Goal: Transaction & Acquisition: Purchase product/service

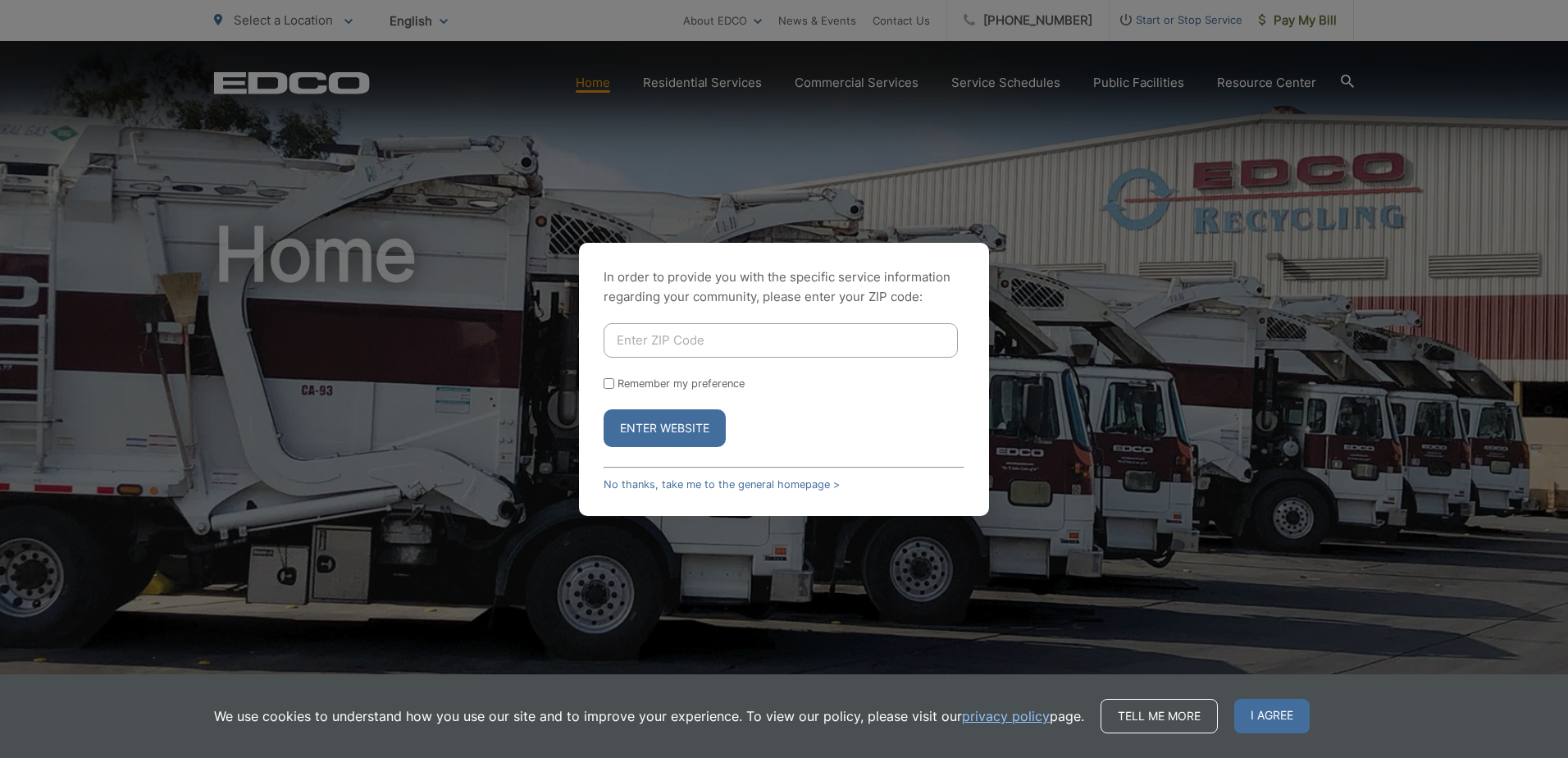
click at [1287, 31] on div "In order to provide you with the specific service information regarding your co…" at bounding box center [784, 379] width 1568 height 758
click at [749, 477] on div "In order to provide you with the specific service information regarding your co…" at bounding box center [784, 379] width 410 height 273
click at [749, 483] on link "No thanks, take me to the general homepage >" at bounding box center [722, 484] width 236 height 12
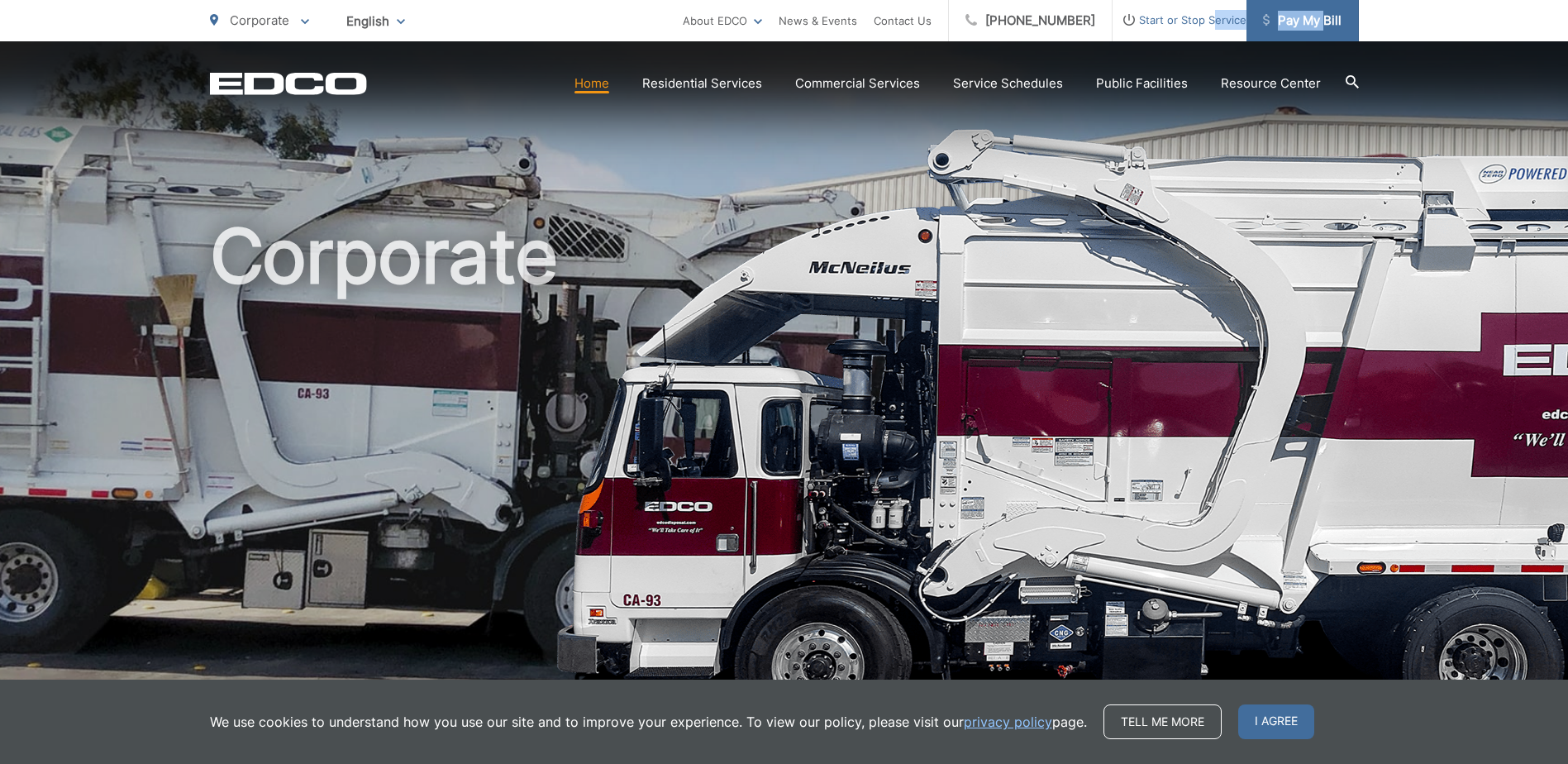
drag, startPoint x: 1215, startPoint y: 15, endPoint x: 1322, endPoint y: 19, distance: 107.1
click at [1322, 19] on ul "[PHONE_NUMBER] Start or Stop Service Pay My Bill" at bounding box center [1154, 20] width 410 height 42
click at [1322, 19] on span "Pay My Bill" at bounding box center [1302, 20] width 78 height 19
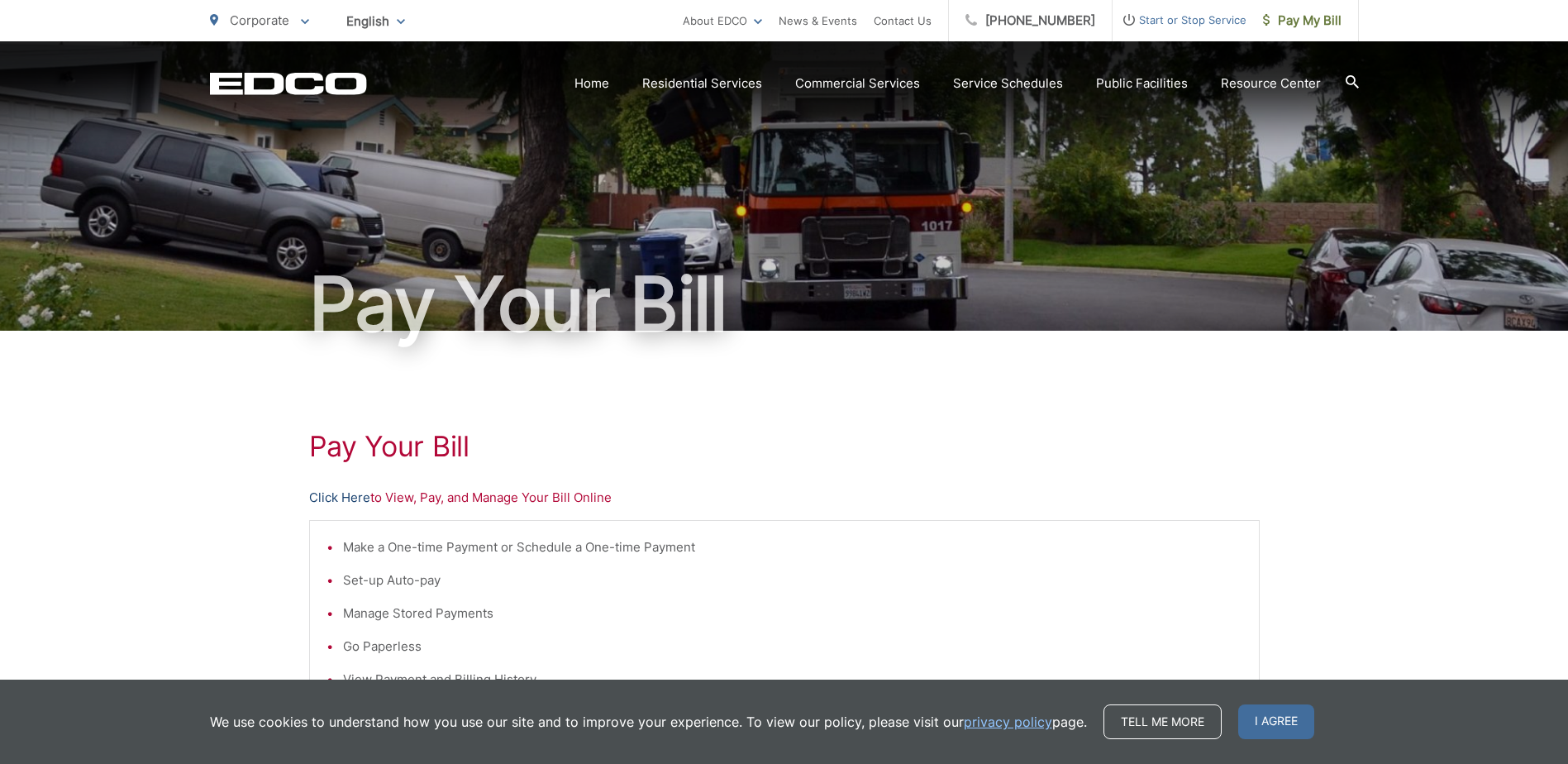
click at [364, 492] on link "Click Here" at bounding box center [339, 498] width 61 height 19
